Goal: Transaction & Acquisition: Purchase product/service

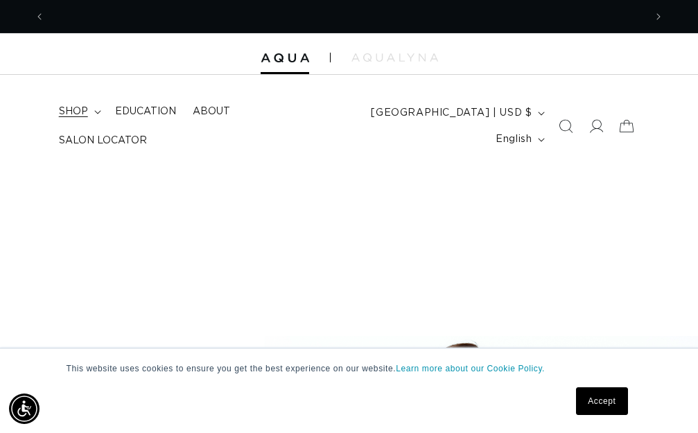
scroll to position [0, 600]
click at [87, 109] on span "shop" at bounding box center [73, 111] width 29 height 12
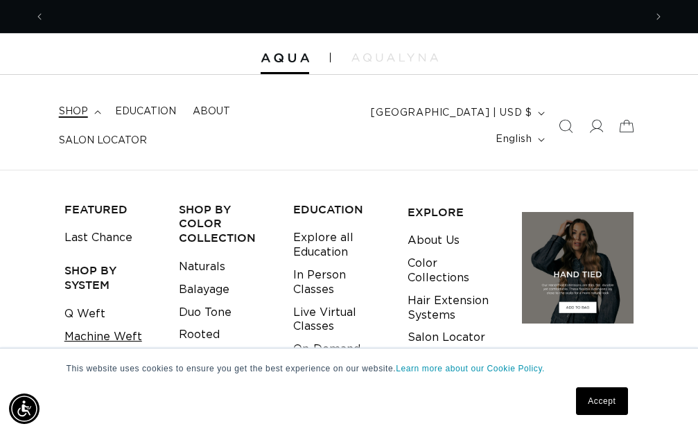
scroll to position [0, 1199]
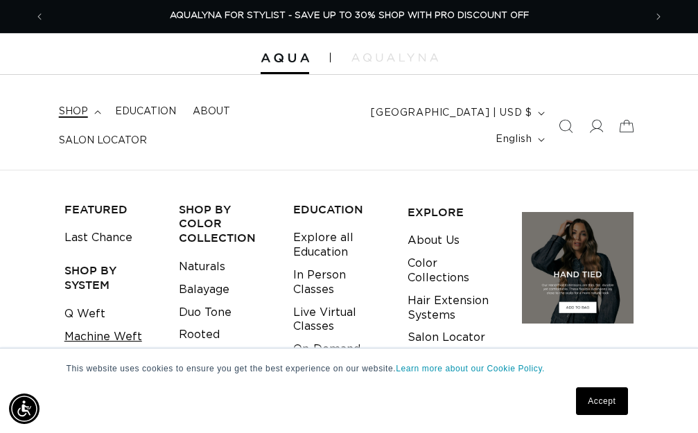
click at [119, 331] on link "Machine Weft" at bounding box center [103, 337] width 78 height 23
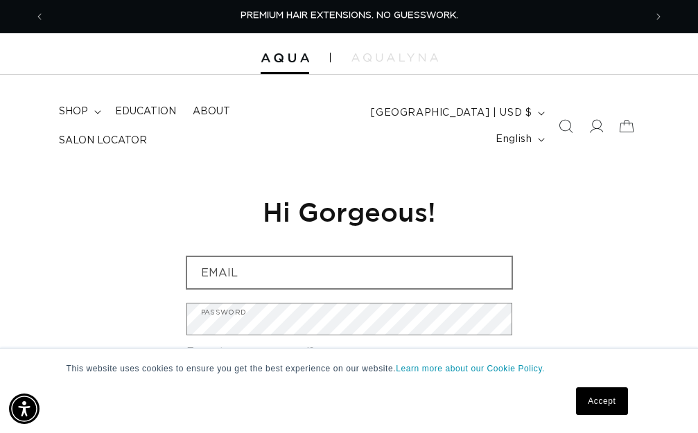
type input "[EMAIL_ADDRESS][DOMAIN_NAME]"
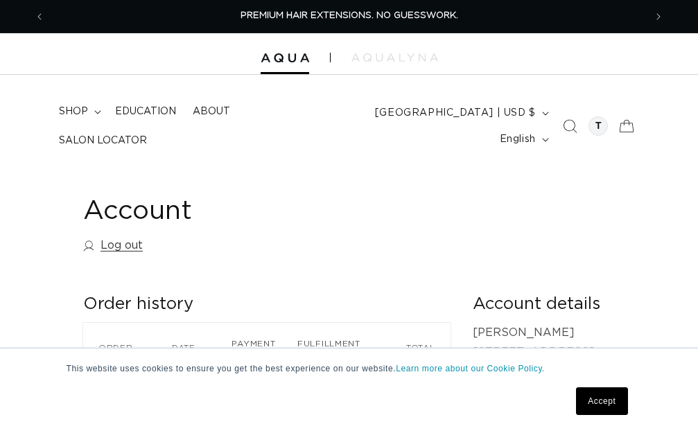
click at [74, 113] on span "shop" at bounding box center [73, 111] width 29 height 12
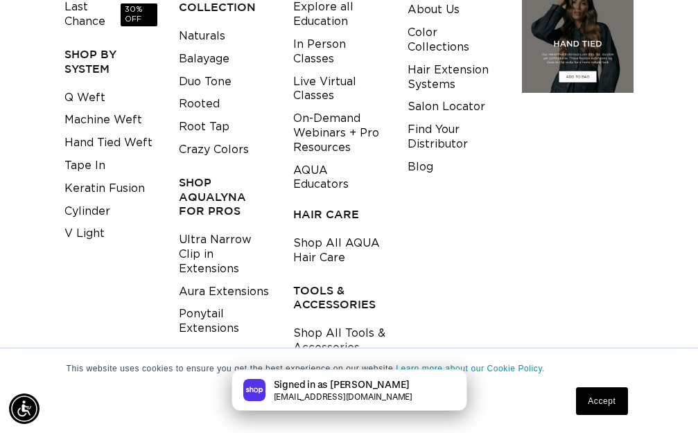
scroll to position [0, 1199]
click at [87, 162] on link "Tape In" at bounding box center [84, 166] width 41 height 23
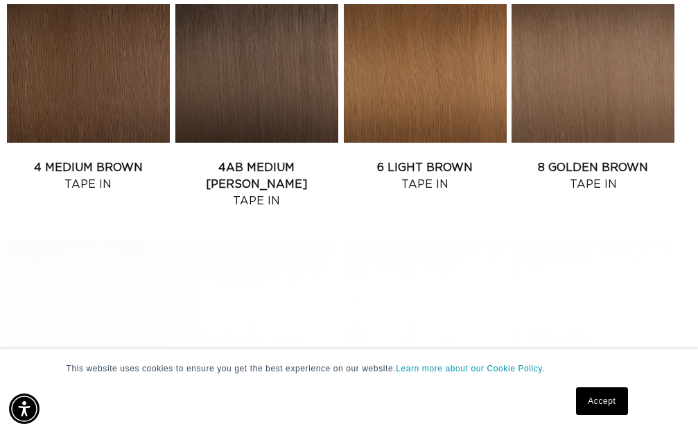
scroll to position [452, 0]
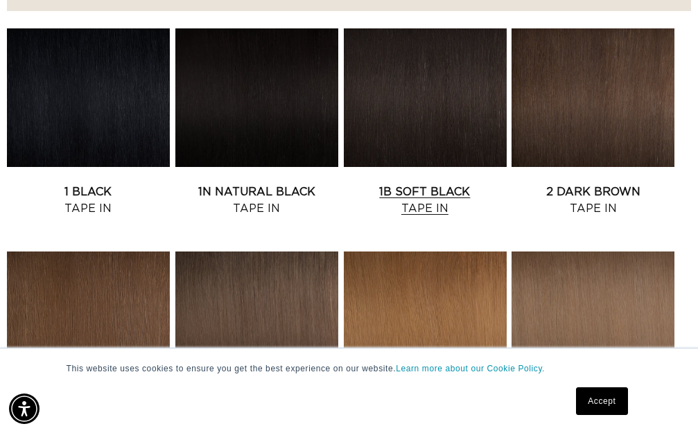
click at [432, 184] on link "1B Soft Black Tape In" at bounding box center [425, 200] width 163 height 33
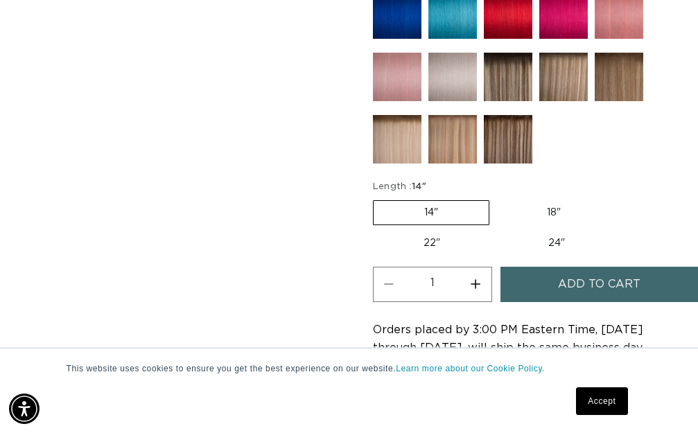
scroll to position [0, 600]
click at [453, 67] on img at bounding box center [452, 77] width 49 height 49
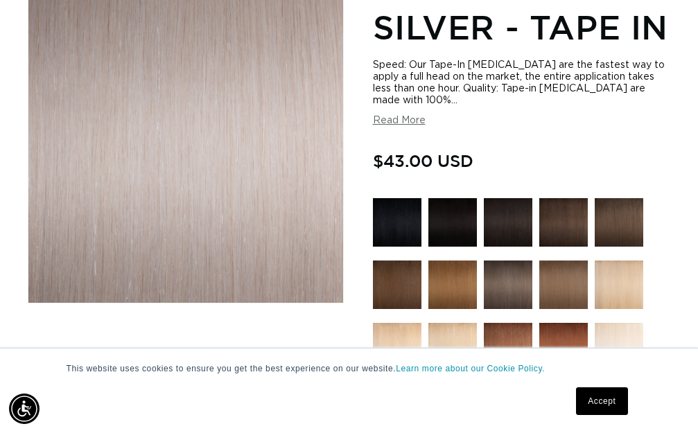
scroll to position [0, 1199]
click at [495, 212] on img at bounding box center [508, 222] width 49 height 49
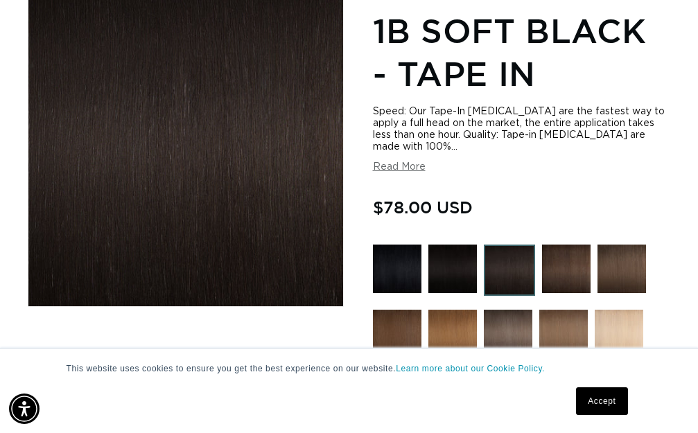
drag, startPoint x: 385, startPoint y: 204, endPoint x: 410, endPoint y: 210, distance: 26.4
click at [410, 210] on span "$78.00 USD" at bounding box center [423, 207] width 100 height 26
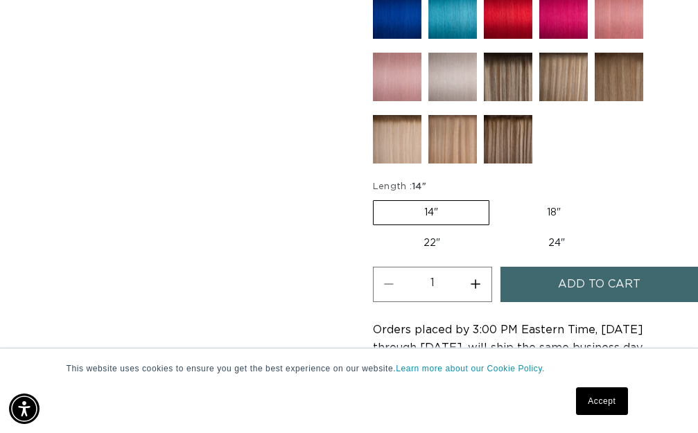
scroll to position [0, 1199]
click at [547, 215] on label "18" Variant sold out or unavailable" at bounding box center [553, 213] width 115 height 24
click at [497, 198] on input "18" Variant sold out or unavailable" at bounding box center [496, 198] width 1 height 1
radio input "true"
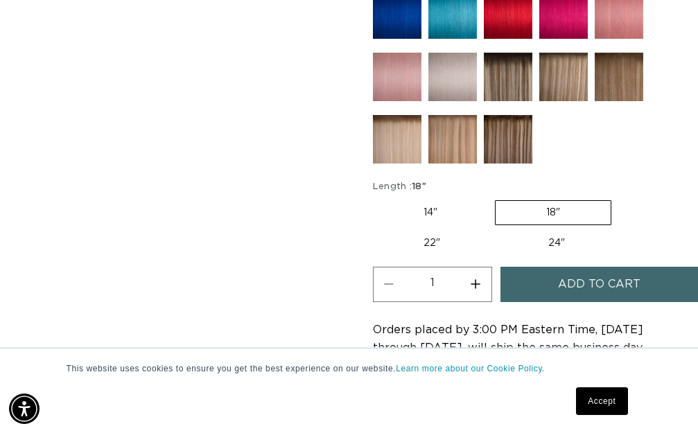
click at [540, 207] on label "18" Variant sold out or unavailable" at bounding box center [553, 212] width 116 height 25
click at [496, 198] on input "18" Variant sold out or unavailable" at bounding box center [495, 198] width 1 height 1
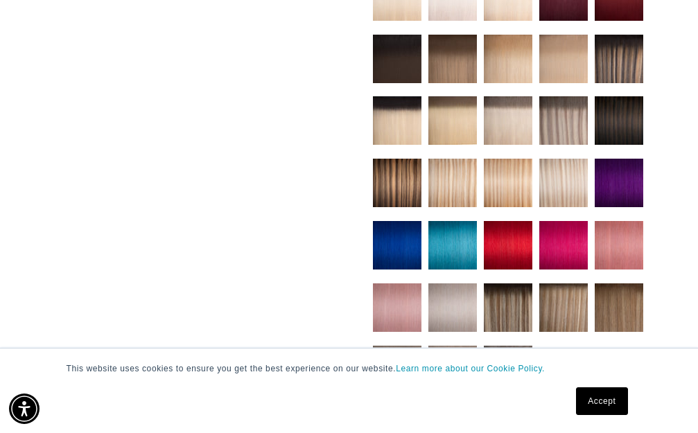
click at [632, 241] on img at bounding box center [619, 245] width 49 height 49
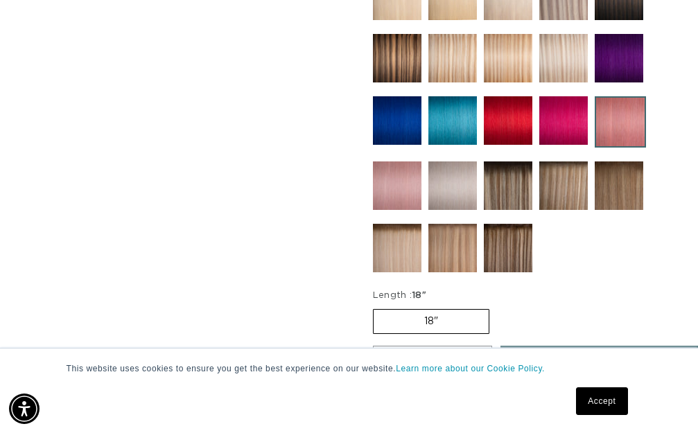
scroll to position [0, 1199]
click at [451, 135] on img at bounding box center [452, 120] width 49 height 49
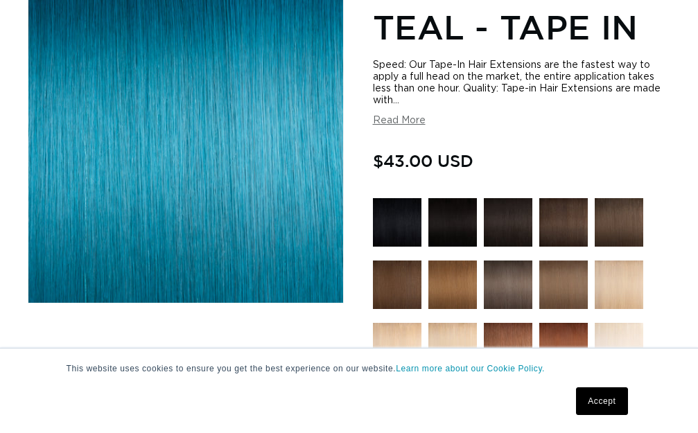
scroll to position [0, 600]
click at [408, 122] on button "Read More" at bounding box center [399, 121] width 53 height 12
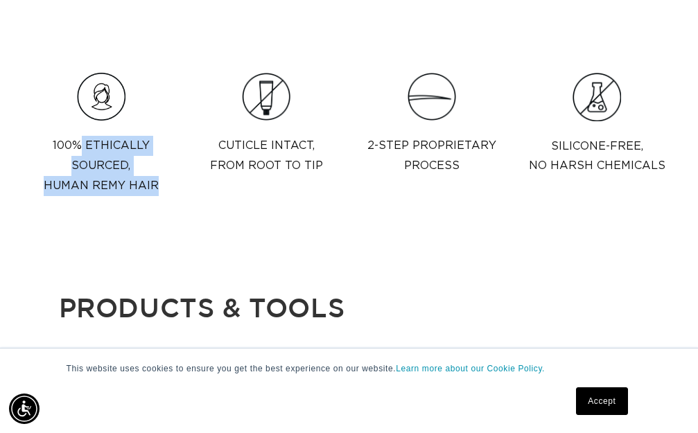
drag, startPoint x: 78, startPoint y: 146, endPoint x: 166, endPoint y: 185, distance: 95.9
click at [166, 185] on p "100% Ethically sourced,  Human Remy Hair" at bounding box center [101, 166] width 147 height 60
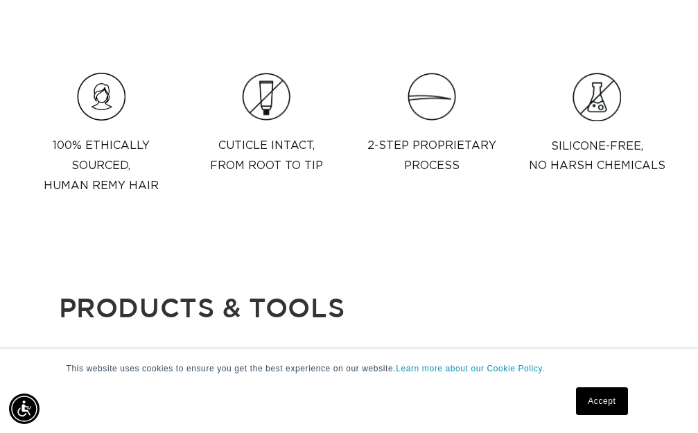
drag, startPoint x: 55, startPoint y: 187, endPoint x: 157, endPoint y: 187, distance: 102.6
click at [157, 187] on p "100% Ethically sourced,  Human Remy Hair" at bounding box center [101, 166] width 147 height 60
click at [116, 207] on div "100% Ethically sourced,  Human Remy Hair" at bounding box center [101, 166] width 147 height 82
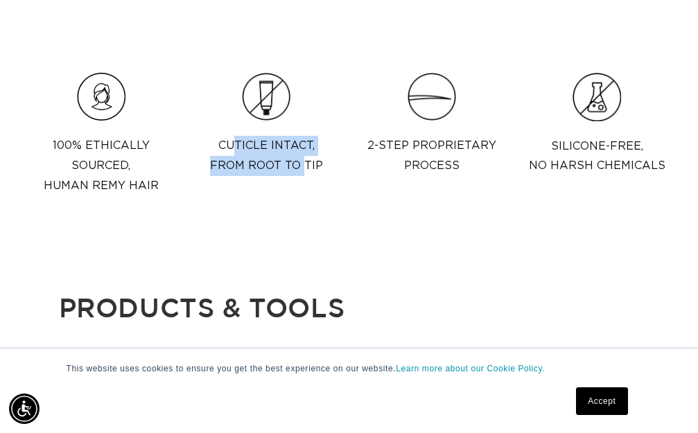
scroll to position [0, 1199]
drag, startPoint x: 232, startPoint y: 144, endPoint x: 322, endPoint y: 179, distance: 96.2
click at [322, 179] on div "Cuticle intact,  from root to tip" at bounding box center [266, 156] width 113 height 62
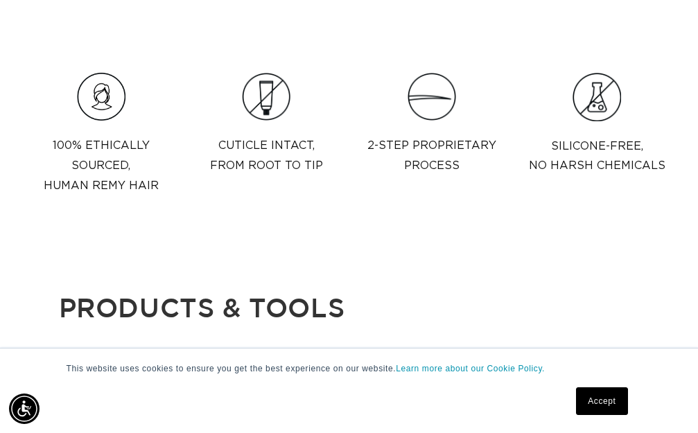
click at [452, 171] on p "2-step proprietary process" at bounding box center [431, 156] width 129 height 40
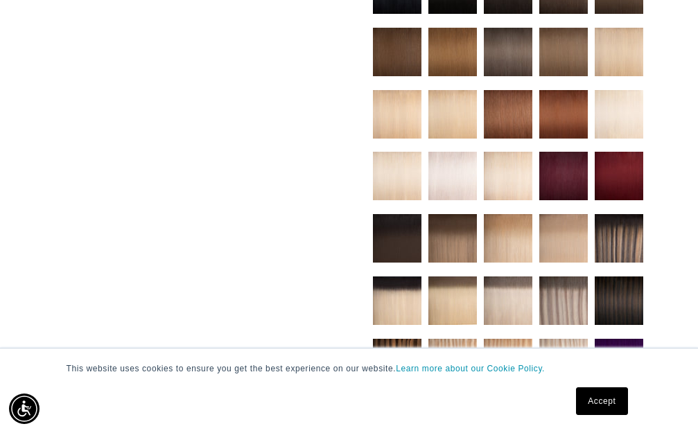
scroll to position [0, 600]
click at [504, 46] on img at bounding box center [508, 52] width 49 height 49
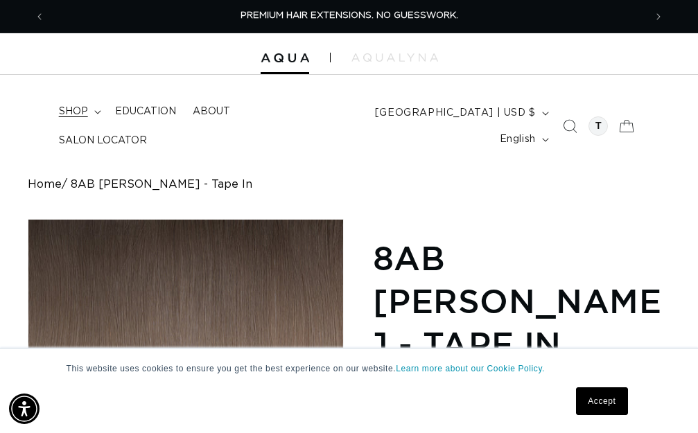
click at [78, 112] on span "shop" at bounding box center [73, 111] width 29 height 12
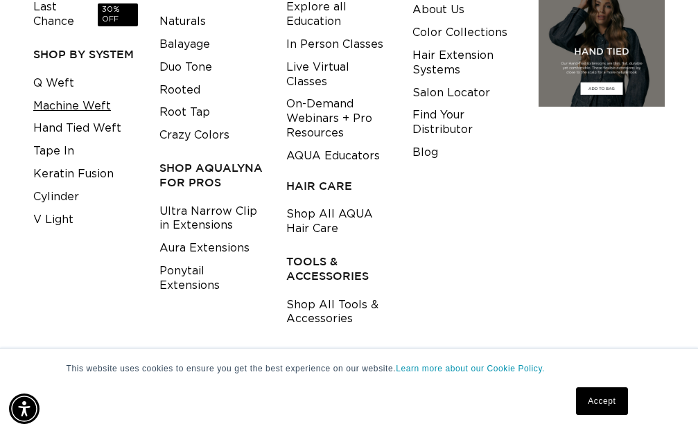
scroll to position [0, 600]
click at [68, 107] on link "Machine Weft" at bounding box center [72, 106] width 78 height 23
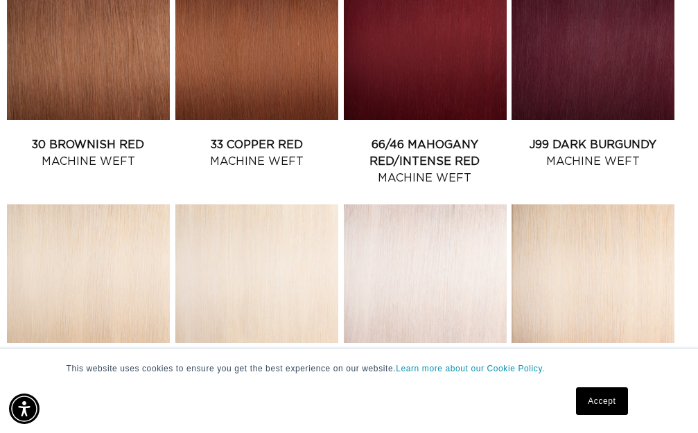
scroll to position [0, 600]
click at [434, 137] on link "66/46 Mahogany Red/Intense Red Machine Weft" at bounding box center [425, 162] width 163 height 50
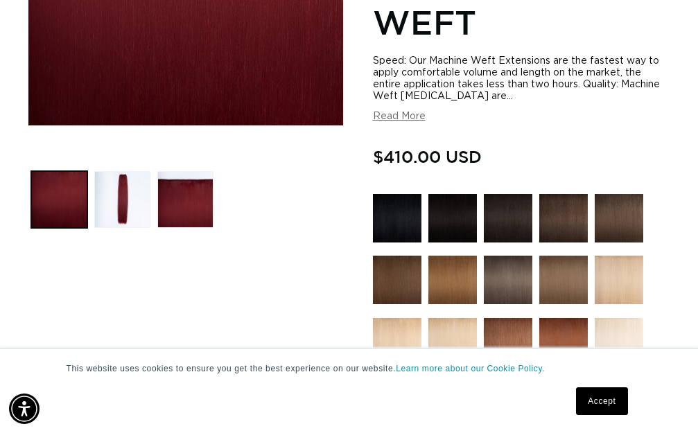
scroll to position [459, 0]
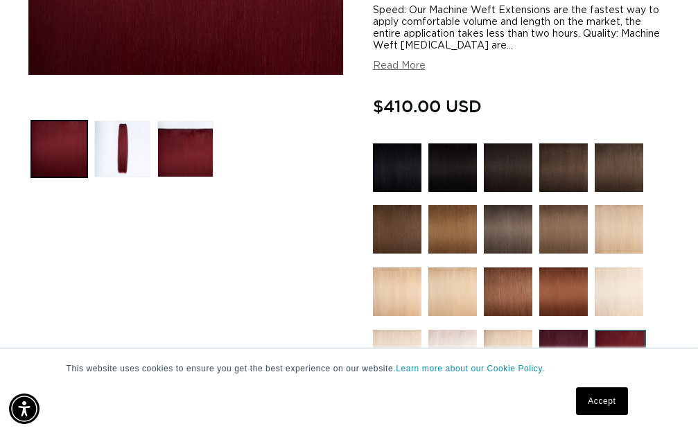
click at [399, 172] on img at bounding box center [397, 168] width 49 height 49
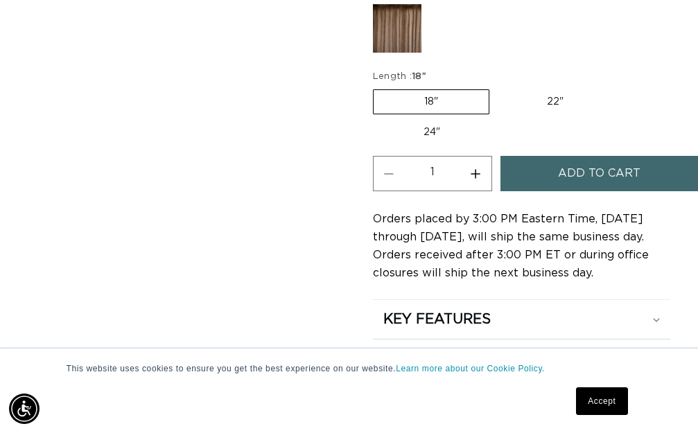
scroll to position [924, 0]
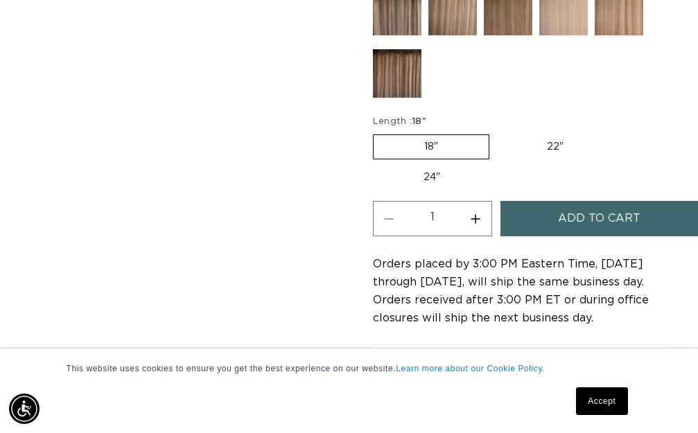
click at [428, 177] on label "24" Variant sold out or unavailable" at bounding box center [432, 178] width 118 height 24
click at [621, 132] on input "24" Variant sold out or unavailable" at bounding box center [621, 132] width 1 height 1
radio input "true"
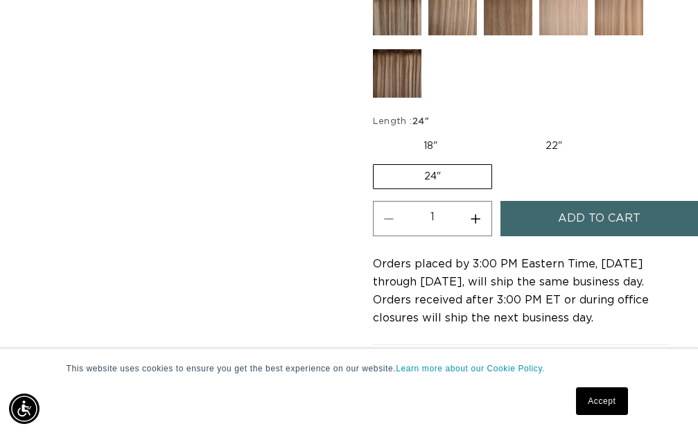
scroll to position [0, 1199]
click at [451, 182] on label "24" Variant sold out or unavailable" at bounding box center [432, 176] width 119 height 25
click at [620, 132] on input "24" Variant sold out or unavailable" at bounding box center [620, 132] width 1 height 1
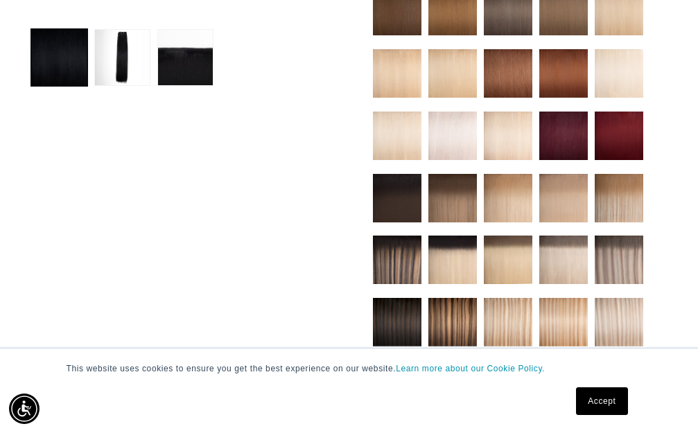
scroll to position [924, 0]
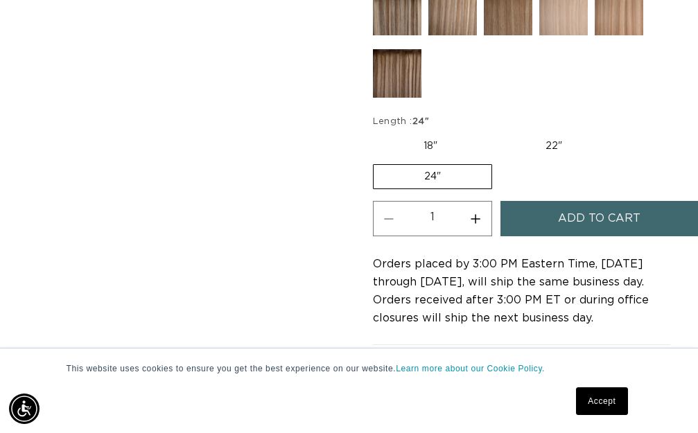
click at [562, 239] on div "Add to cart" at bounding box center [600, 223] width 198 height 44
click at [562, 226] on span "Add to cart" at bounding box center [599, 218] width 83 height 35
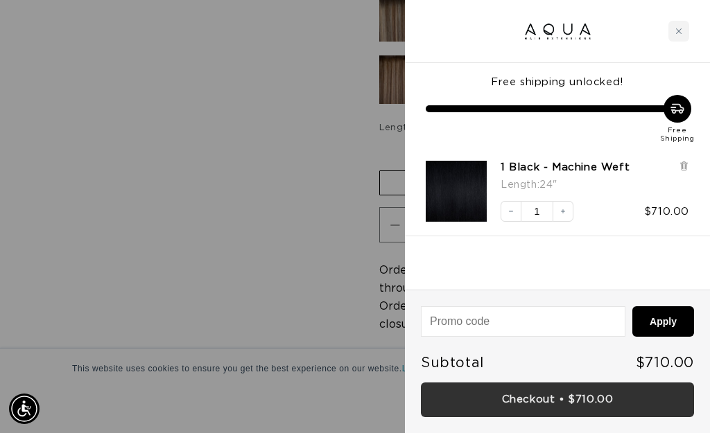
scroll to position [0, 0]
click at [531, 394] on link "Checkout • $710.00" at bounding box center [557, 400] width 273 height 35
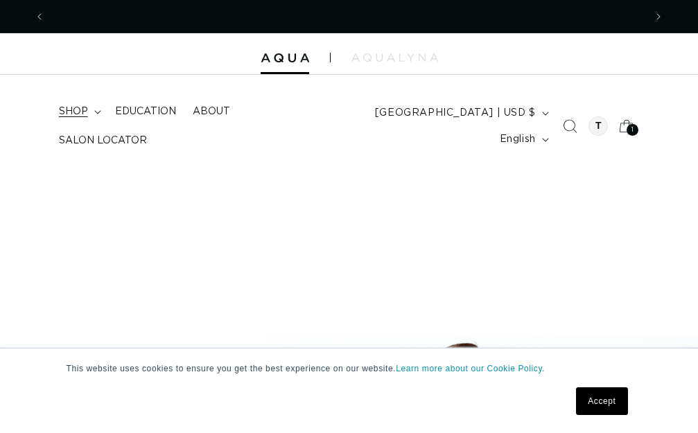
click at [91, 110] on summary "shop" at bounding box center [79, 111] width 56 height 29
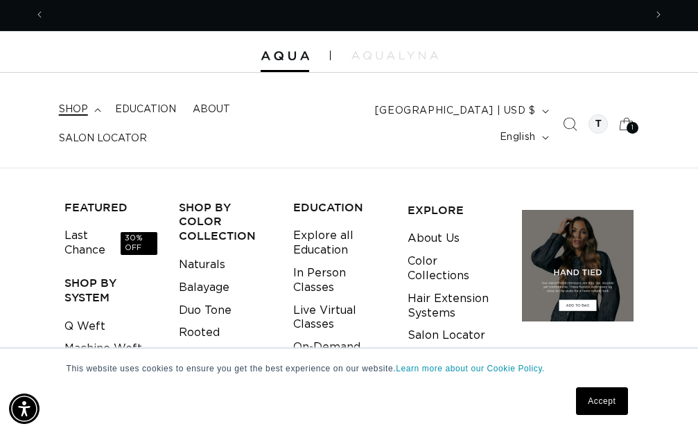
scroll to position [116, 0]
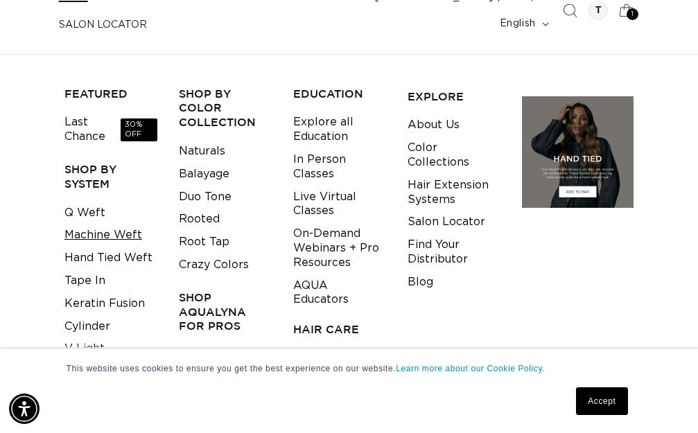
click at [112, 236] on link "Machine Weft" at bounding box center [103, 235] width 78 height 23
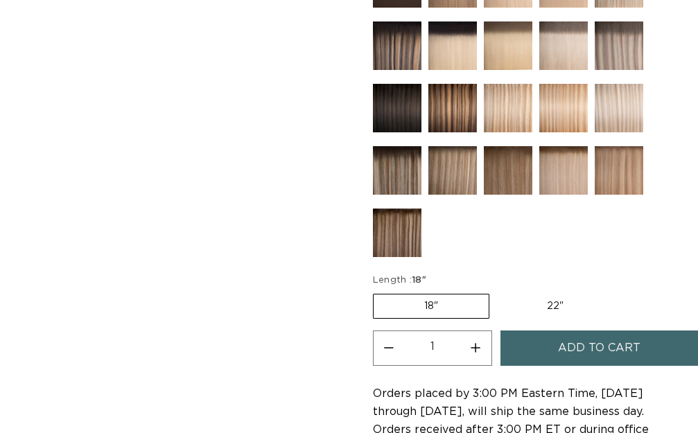
click at [401, 175] on img at bounding box center [397, 170] width 49 height 49
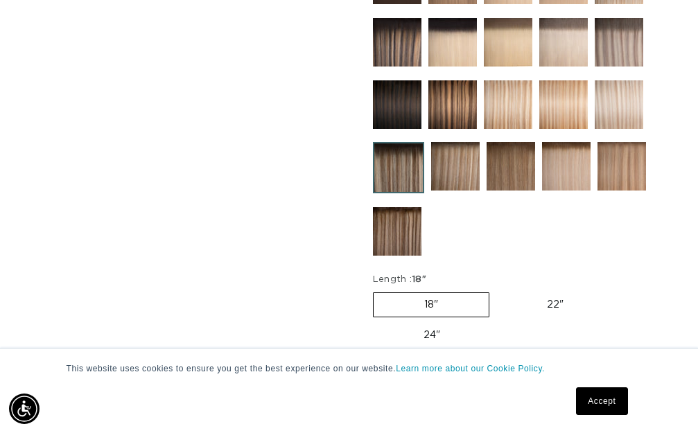
scroll to position [809, 0]
click at [546, 309] on label "22" Variant sold out or unavailable" at bounding box center [555, 305] width 118 height 24
click at [497, 290] on input "22" Variant sold out or unavailable" at bounding box center [496, 290] width 1 height 1
radio input "true"
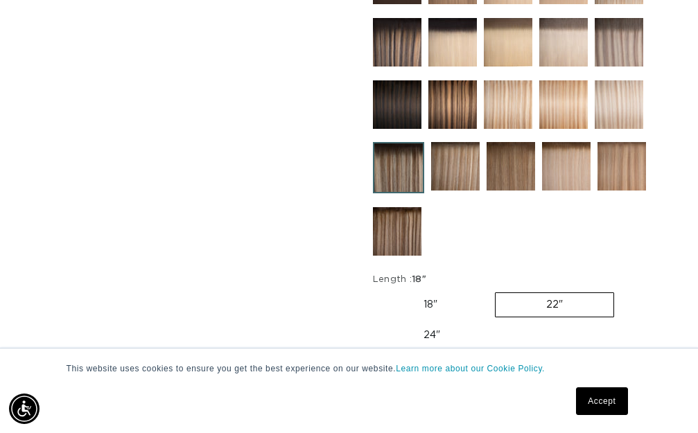
scroll to position [0, 0]
click at [453, 302] on label "18" Variant sold out or unavailable" at bounding box center [430, 305] width 115 height 24
click at [377, 290] on input "18" Variant sold out or unavailable" at bounding box center [376, 290] width 1 height 1
radio input "true"
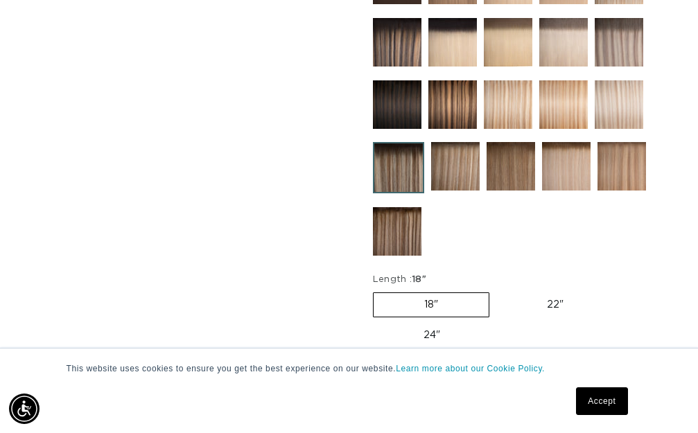
scroll to position [0, 1199]
click at [552, 304] on label "22" Variant sold out or unavailable" at bounding box center [555, 305] width 118 height 24
click at [497, 290] on input "22" Variant sold out or unavailable" at bounding box center [496, 290] width 1 height 1
radio input "true"
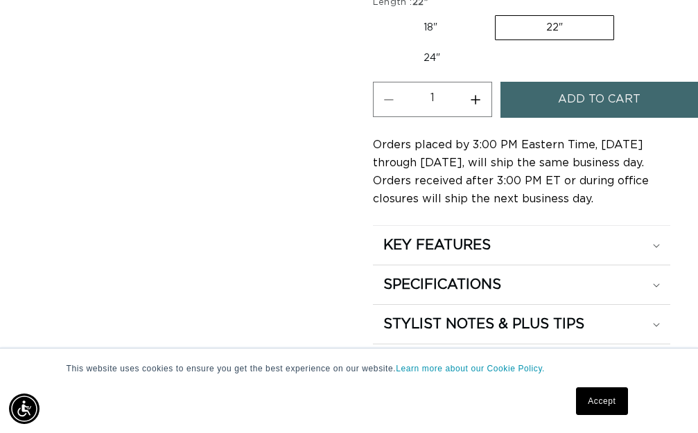
scroll to position [1156, 0]
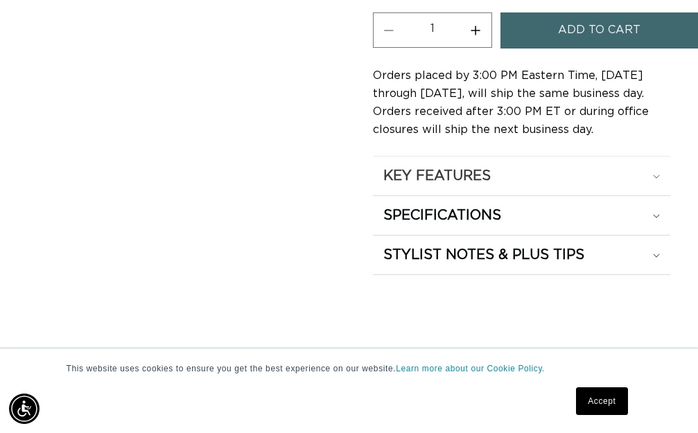
click at [442, 195] on summary "KEY FEATURES" at bounding box center [521, 176] width 297 height 39
click at [442, 211] on h2 "SPECIFICATIONS" at bounding box center [442, 216] width 118 height 18
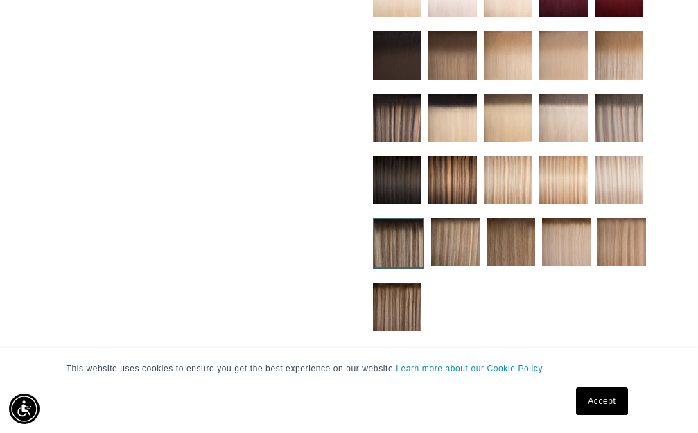
scroll to position [924, 0]
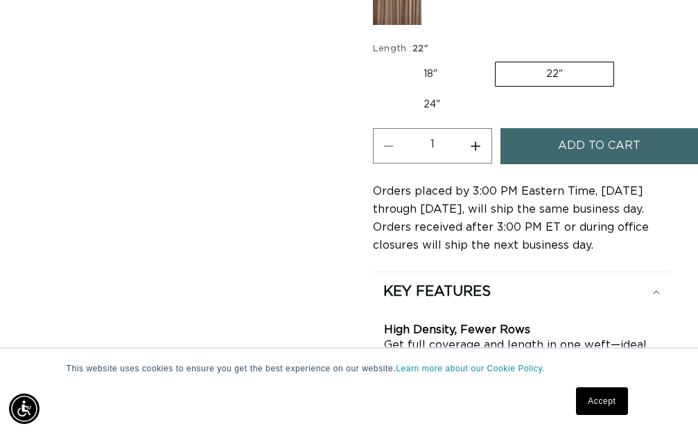
click at [553, 159] on button "Add to cart" at bounding box center [600, 145] width 198 height 35
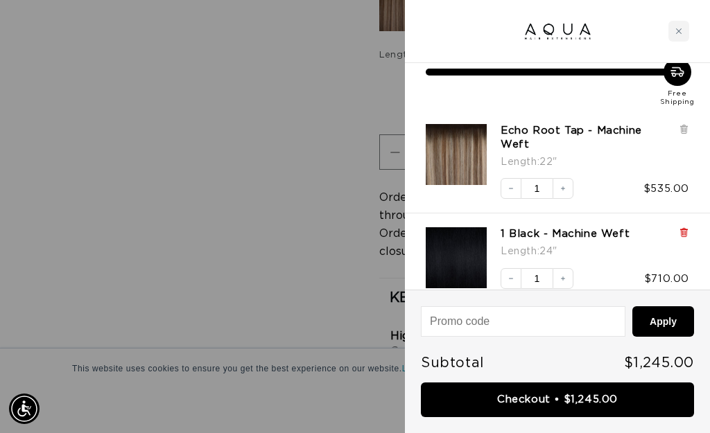
click at [684, 230] on icon at bounding box center [684, 233] width 6 height 7
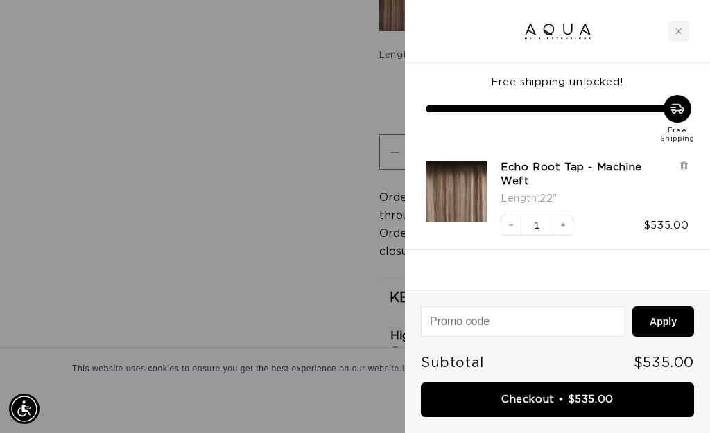
scroll to position [0, 611]
click at [679, 26] on div "Close cart" at bounding box center [678, 31] width 21 height 21
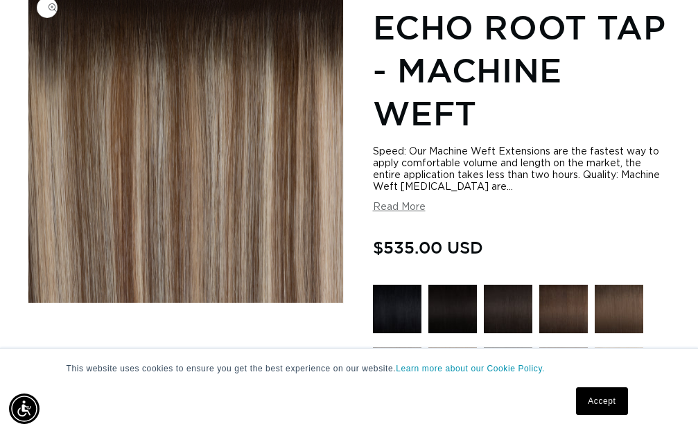
scroll to position [0, 1199]
